Goal: Complete application form

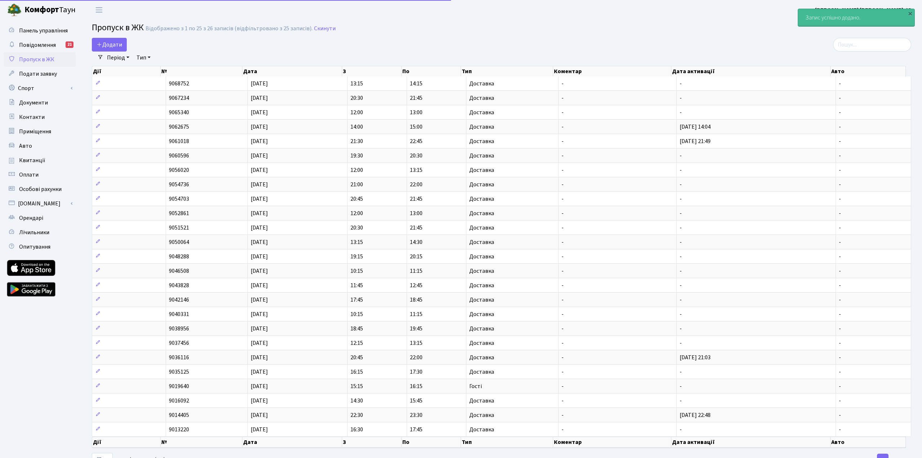
select select "25"
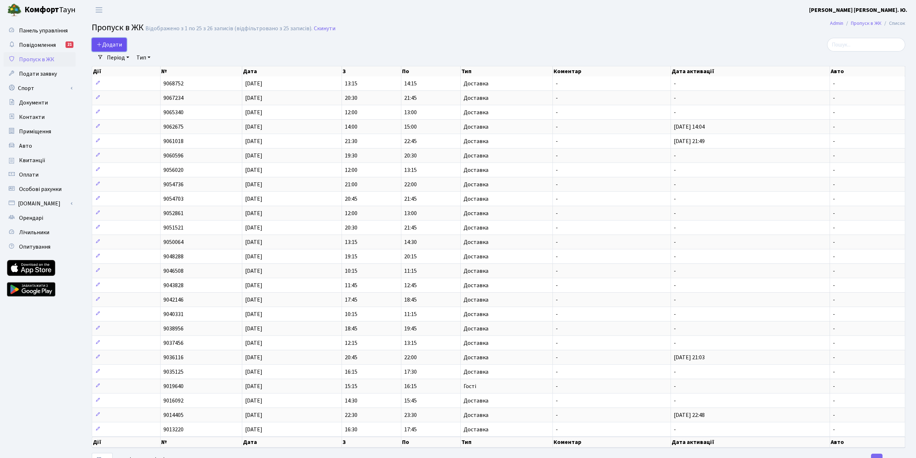
click at [117, 44] on span "Додати" at bounding box center [109, 45] width 26 height 8
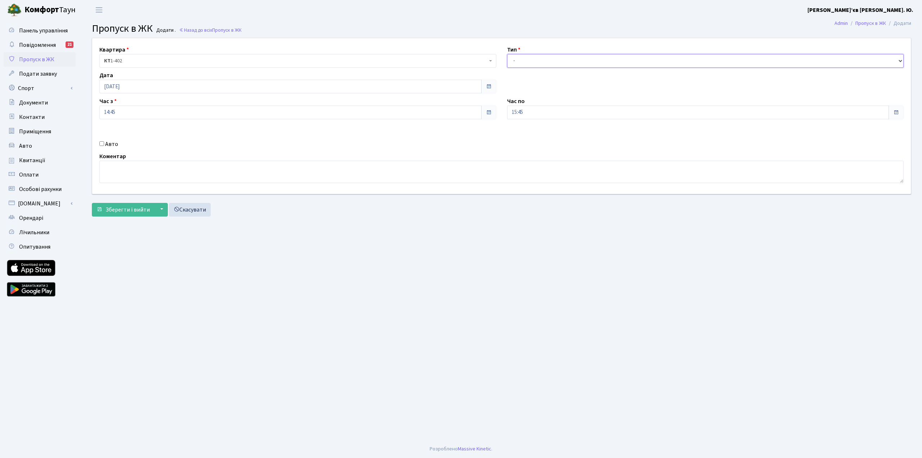
click at [520, 58] on select "- Доставка Таксі Гості Сервіс" at bounding box center [705, 61] width 397 height 14
select select "1"
click at [507, 54] on select "- Доставка Таксі Гості Сервіс" at bounding box center [705, 61] width 397 height 14
click at [124, 211] on span "Зберегти і вийти" at bounding box center [127, 210] width 44 height 8
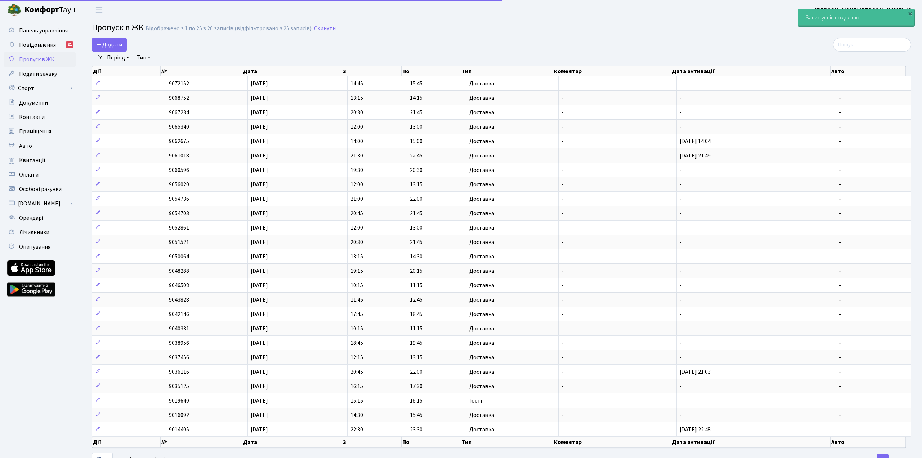
select select "25"
